Goal: Check status

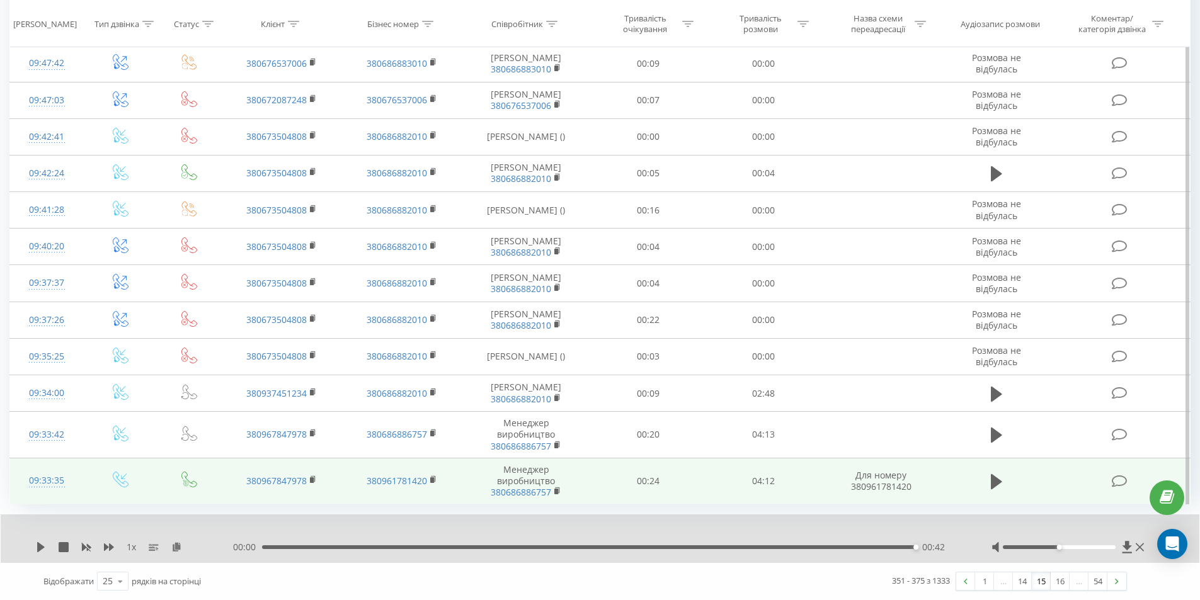
scroll to position [755, 0]
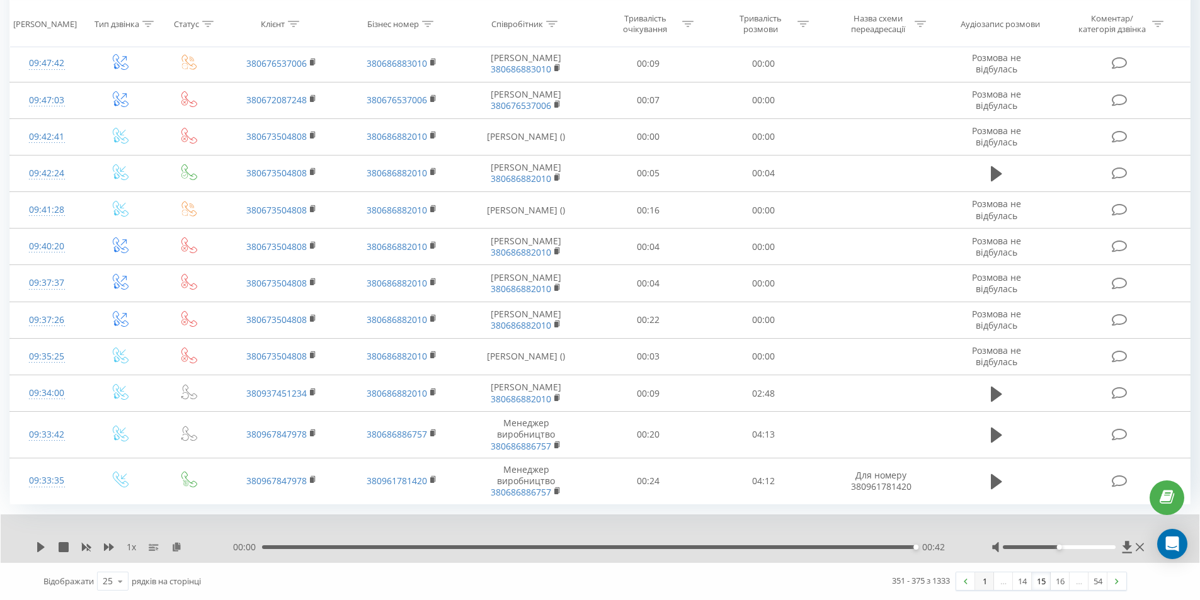
click at [978, 581] on link "1" at bounding box center [984, 582] width 19 height 18
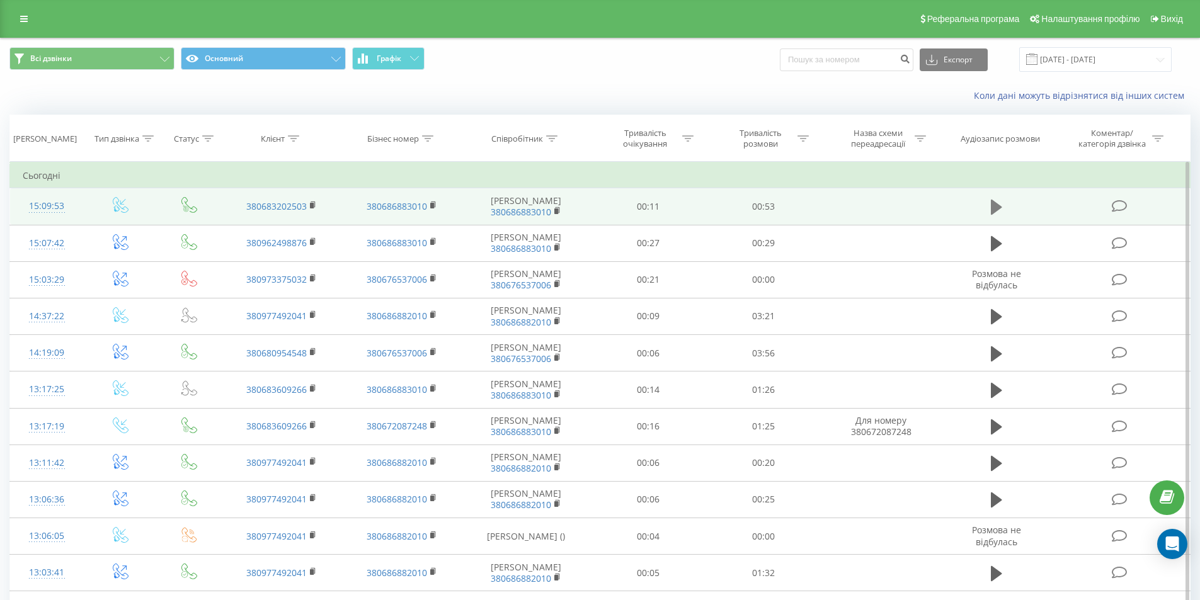
click at [997, 204] on icon at bounding box center [996, 207] width 11 height 15
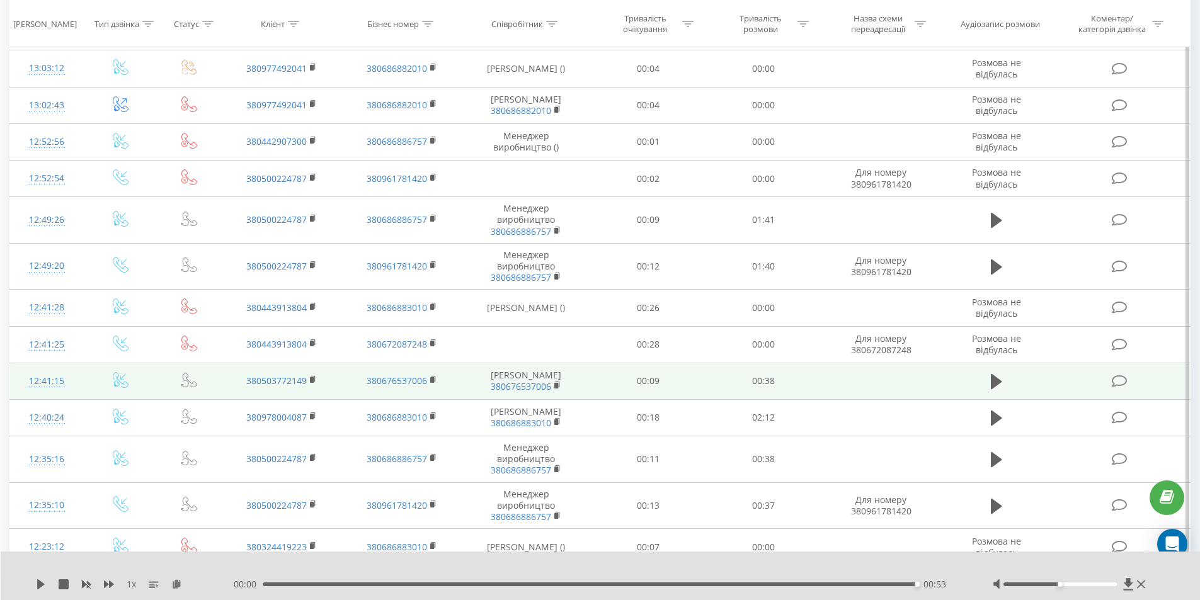
scroll to position [537, 0]
